Goal: Transaction & Acquisition: Obtain resource

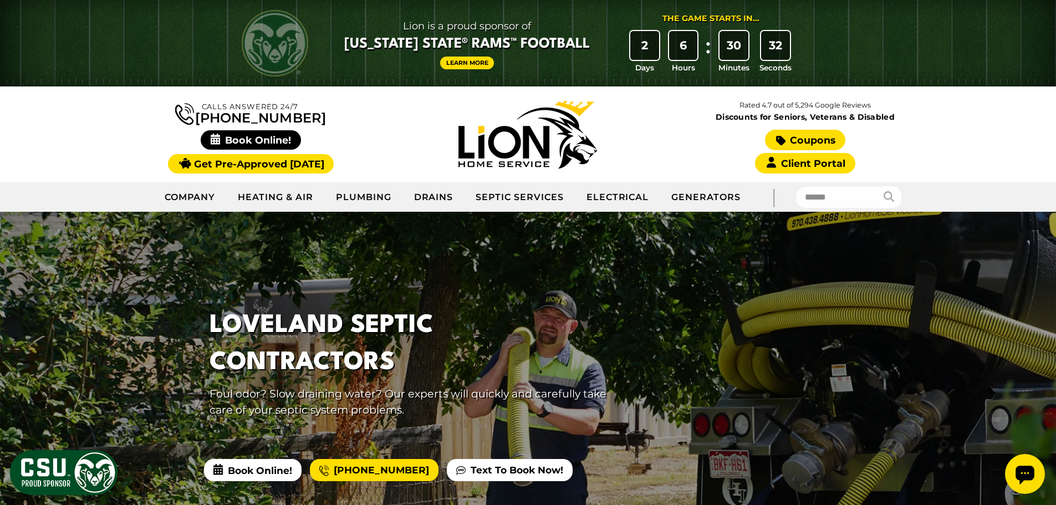
click at [800, 139] on link "Coupons" at bounding box center [805, 140] width 80 height 21
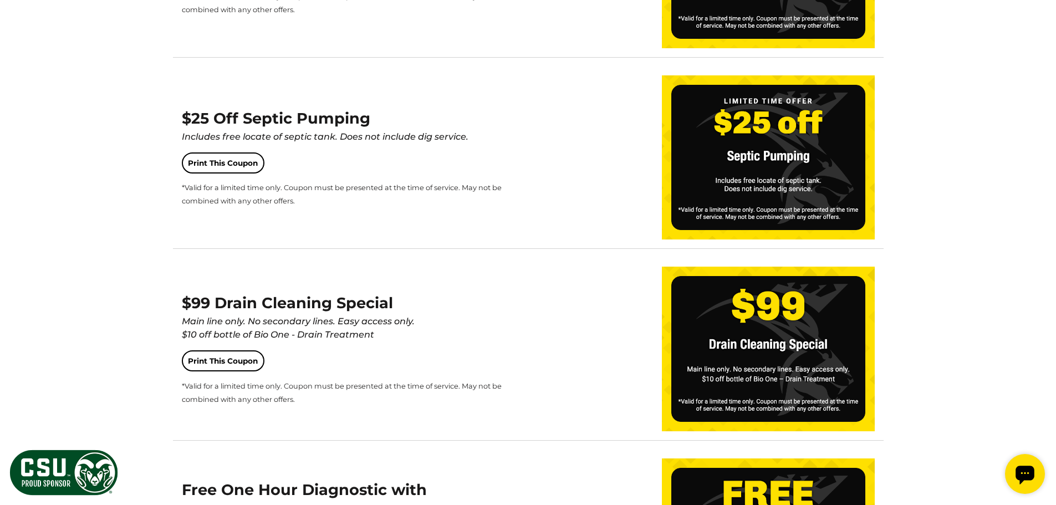
scroll to position [1441, 0]
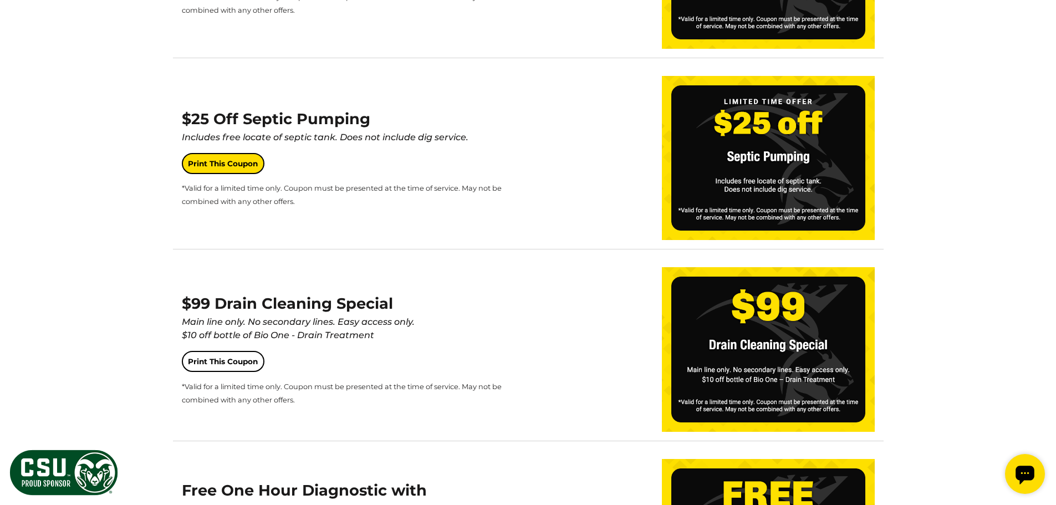
click at [220, 162] on link "Print This Coupon" at bounding box center [223, 163] width 83 height 21
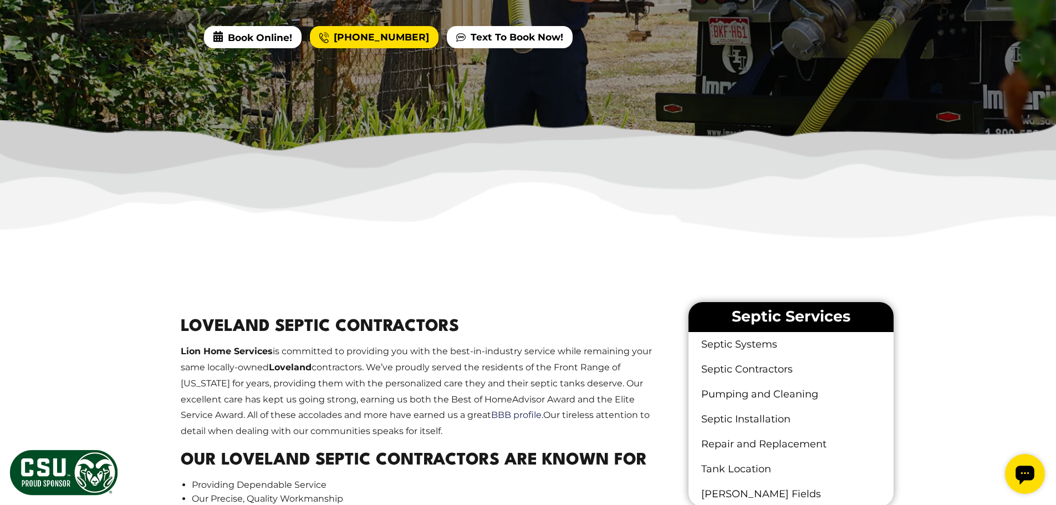
scroll to position [443, 0]
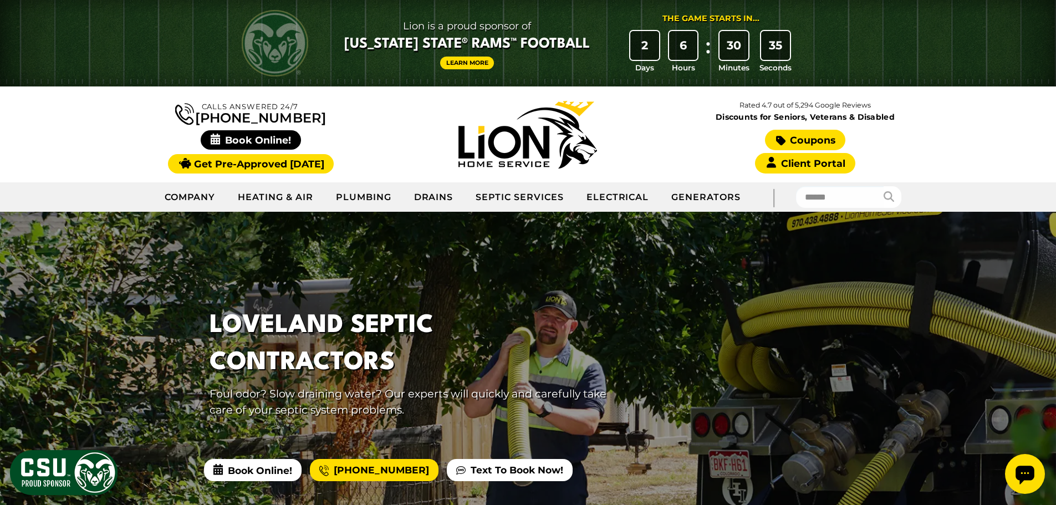
click at [804, 139] on link "Coupons" at bounding box center [805, 140] width 80 height 21
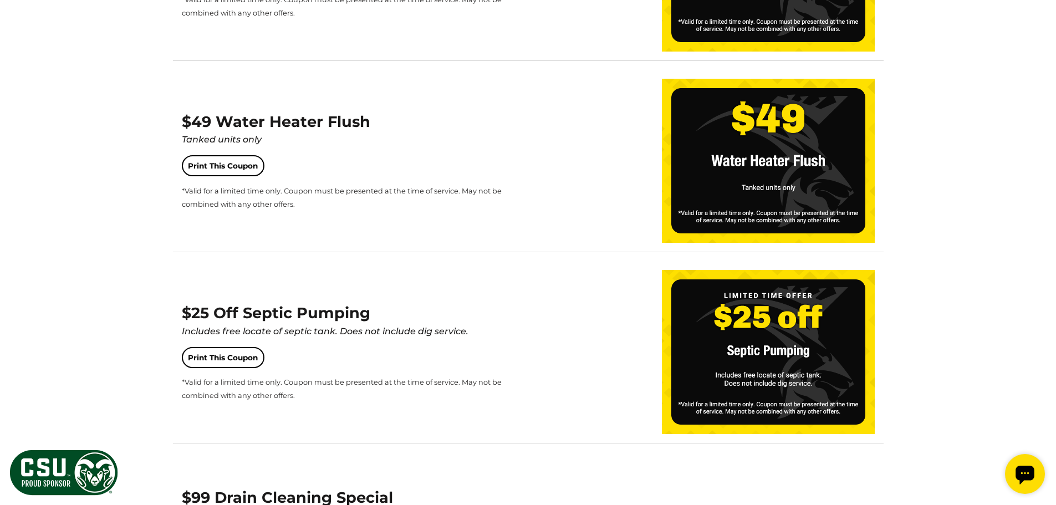
scroll to position [1275, 0]
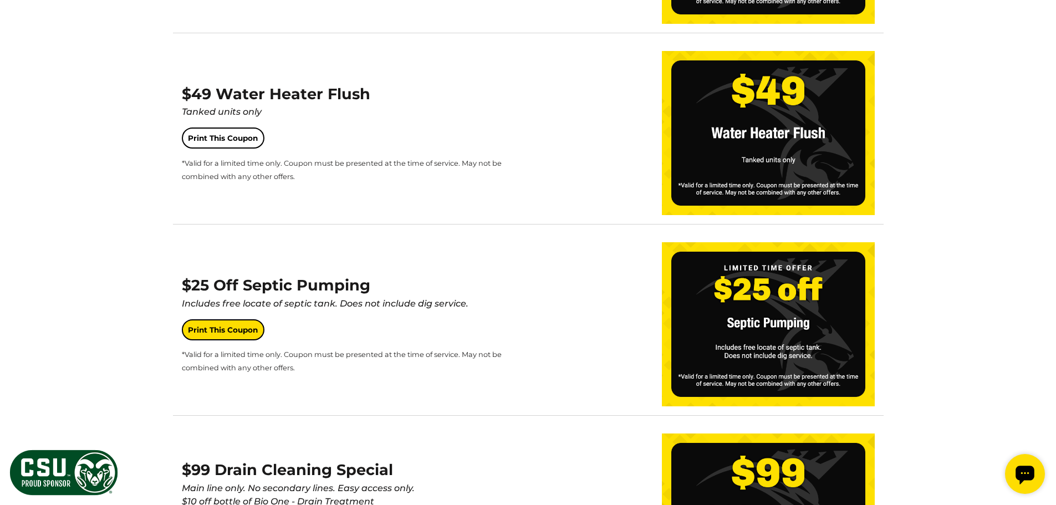
click at [224, 329] on link "Print This Coupon" at bounding box center [223, 329] width 83 height 21
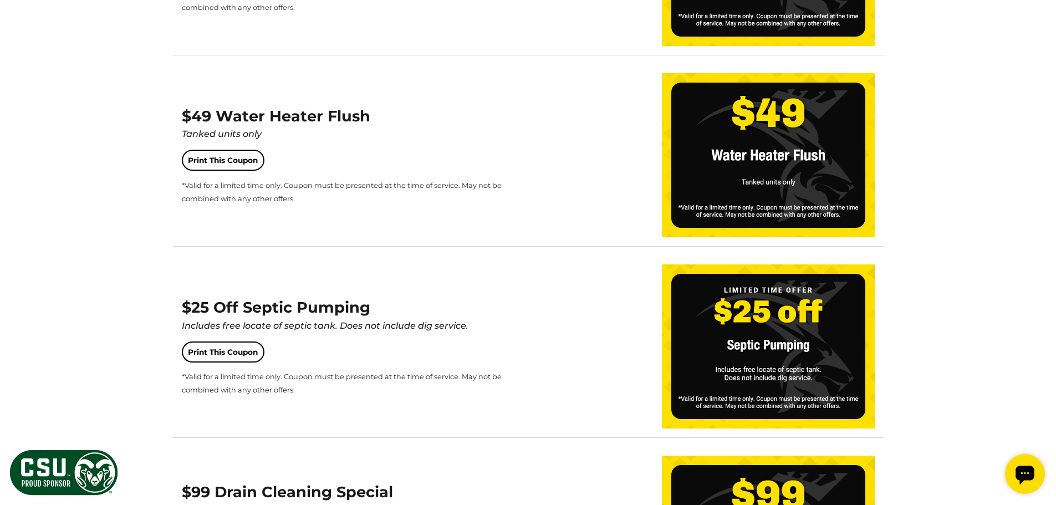
scroll to position [1275, 0]
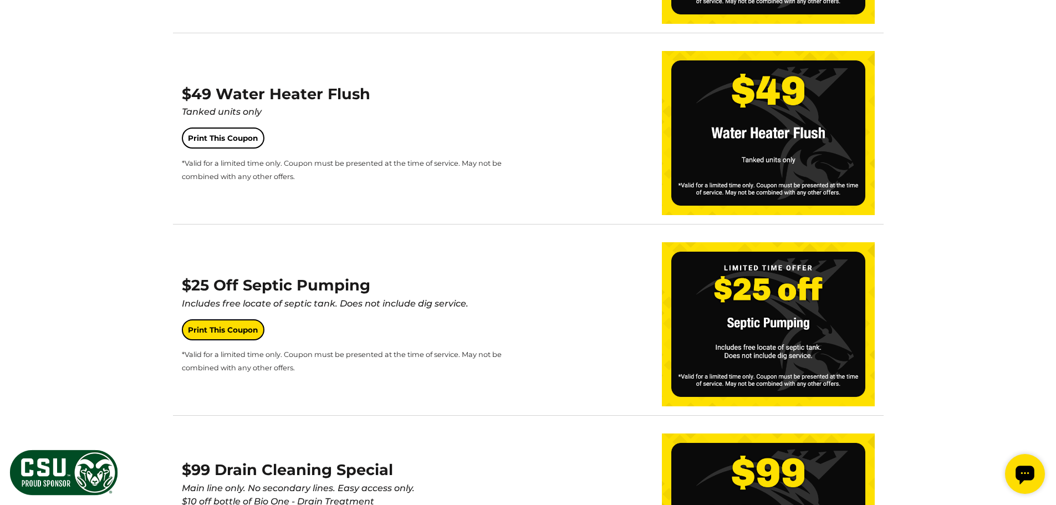
click at [220, 330] on link "Print This Coupon" at bounding box center [223, 329] width 83 height 21
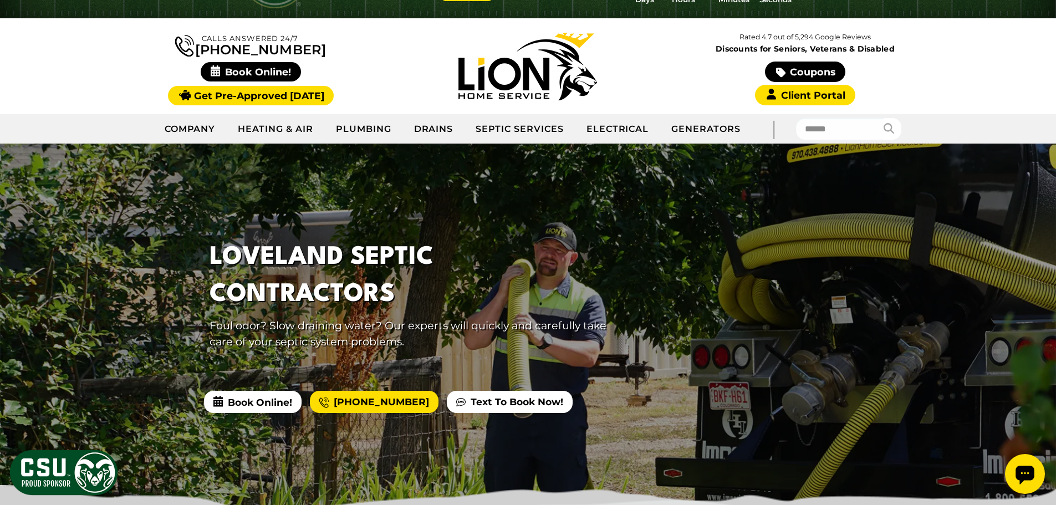
scroll to position [55, 0]
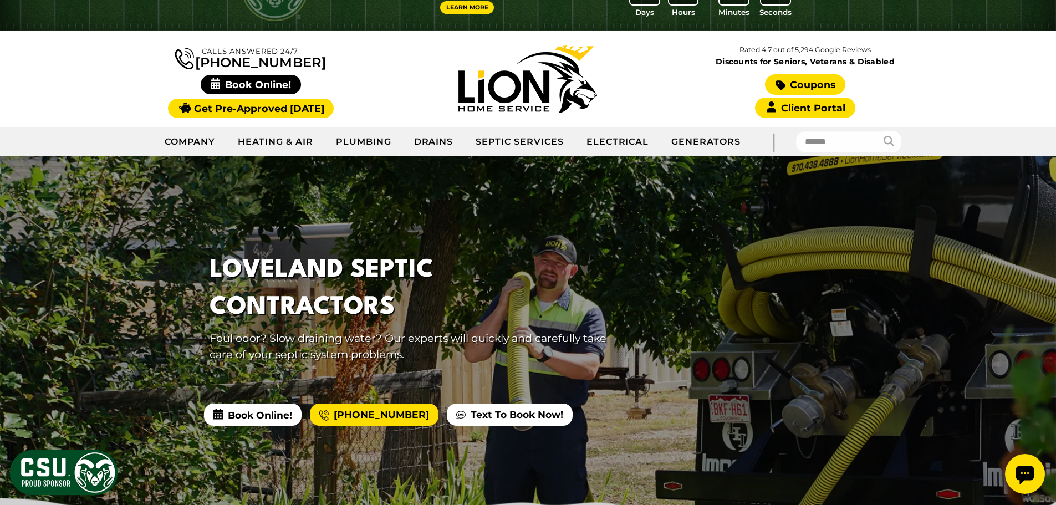
click at [804, 84] on link "Coupons" at bounding box center [805, 84] width 80 height 21
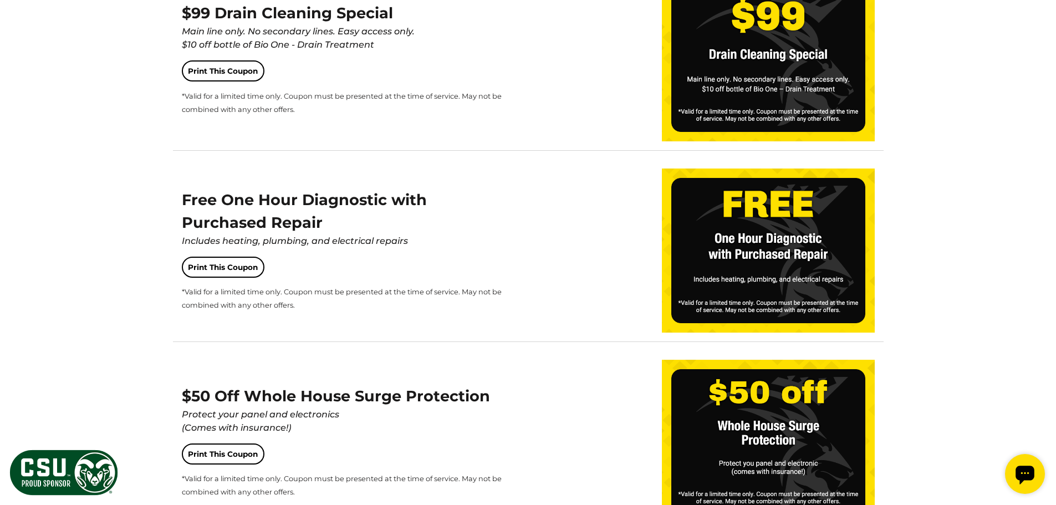
scroll to position [1774, 0]
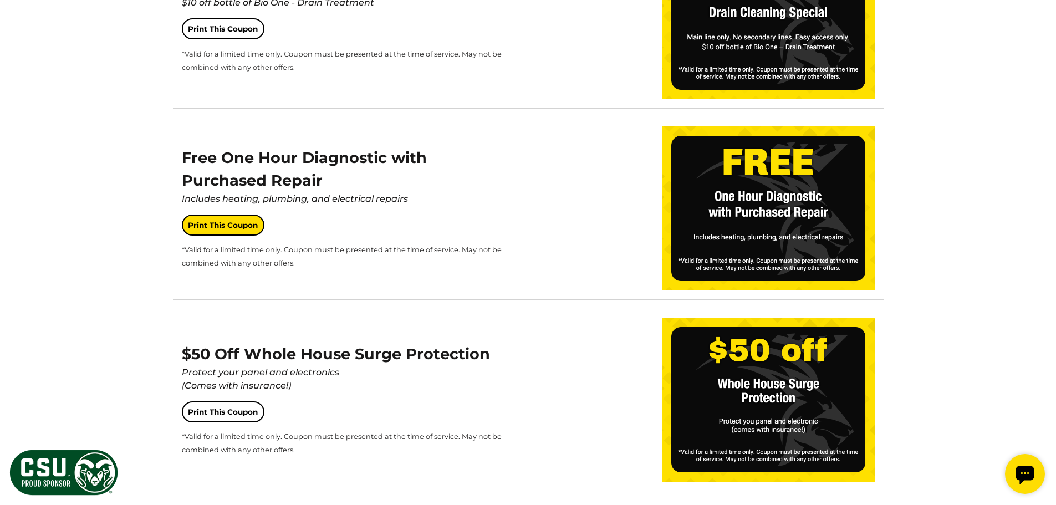
click at [216, 226] on link "Print This Coupon" at bounding box center [223, 225] width 83 height 21
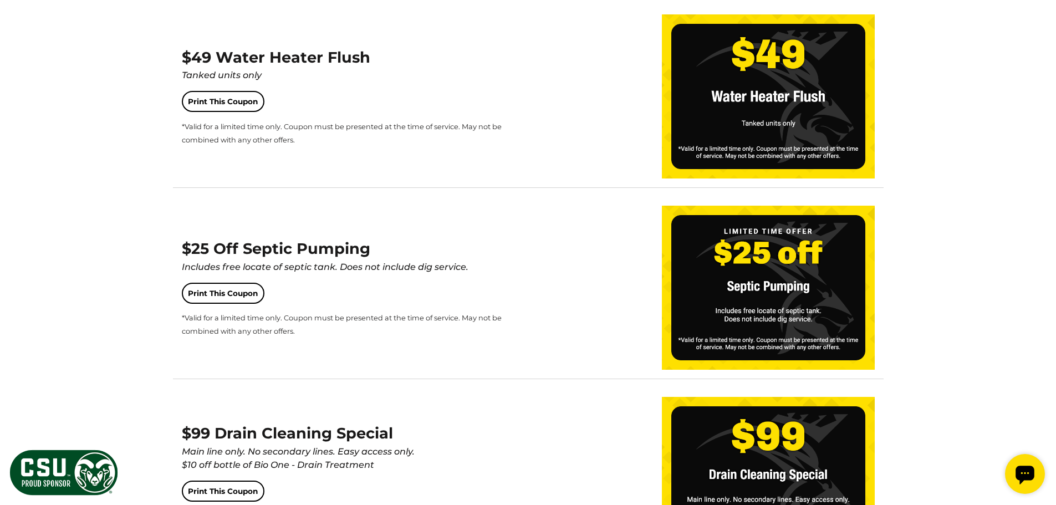
scroll to position [1275, 0]
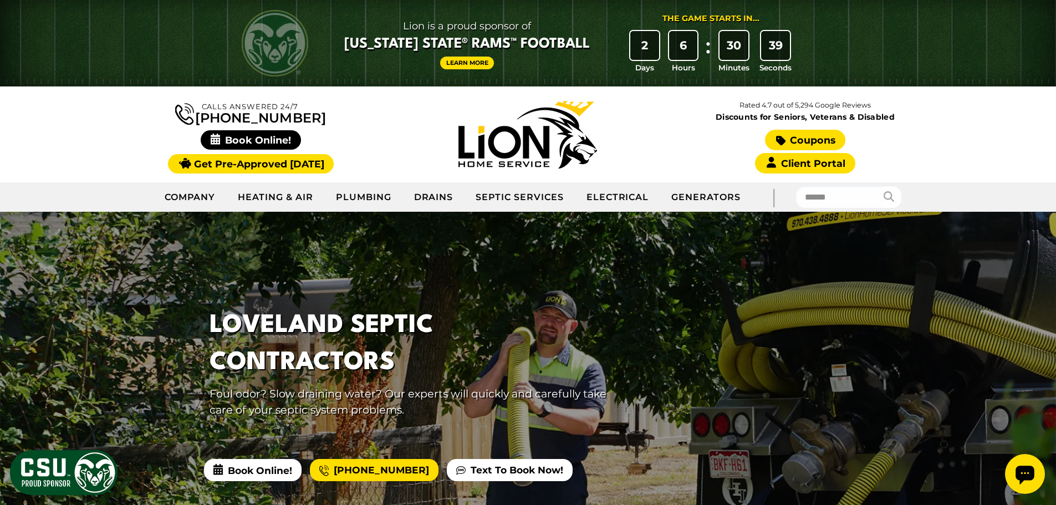
click at [804, 138] on link "Coupons" at bounding box center [805, 140] width 80 height 21
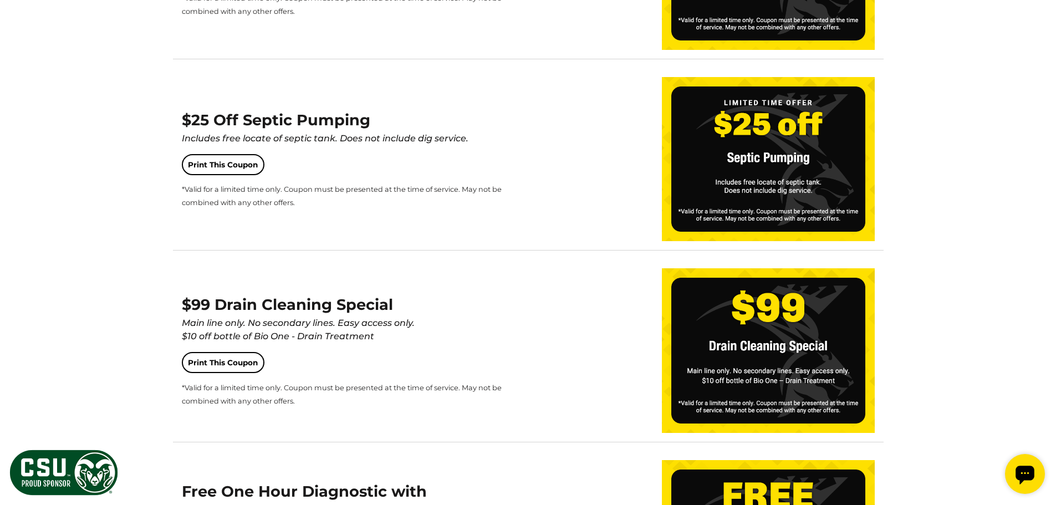
scroll to position [1441, 0]
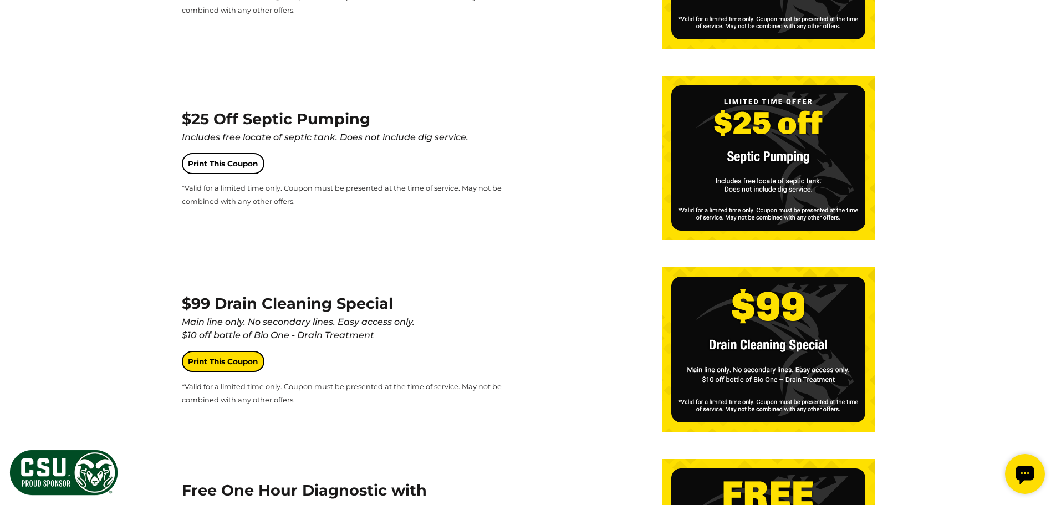
click at [222, 360] on link "Print This Coupon" at bounding box center [223, 361] width 83 height 21
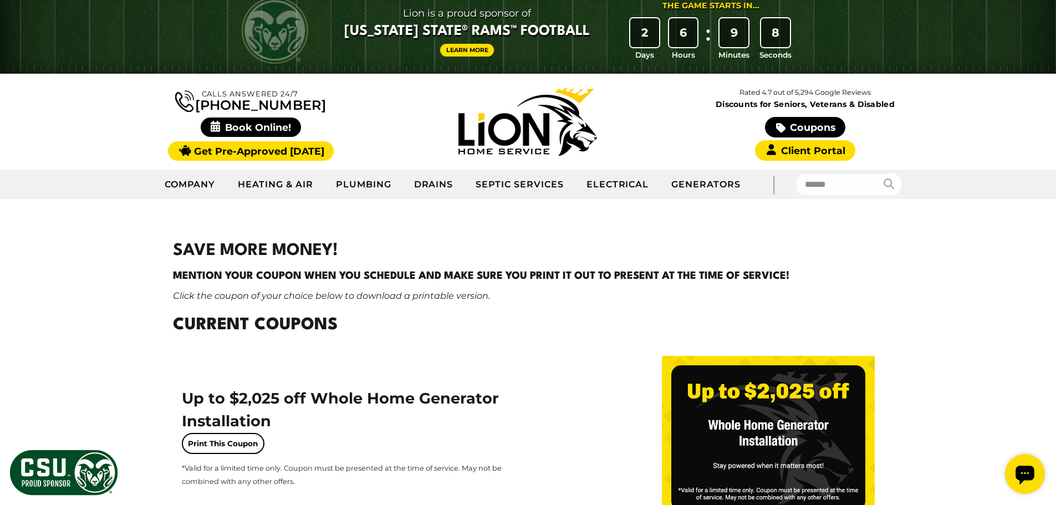
scroll to position [0, 0]
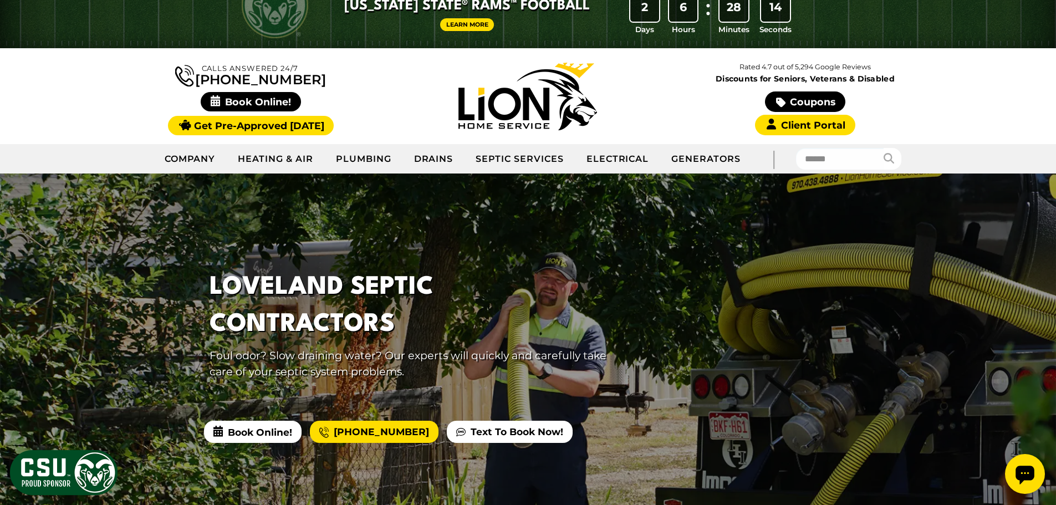
scroll to position [55, 0]
